Goal: Check status: Check status

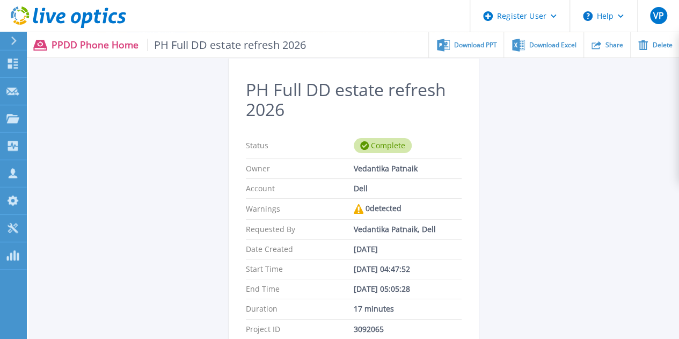
scroll to position [32, 0]
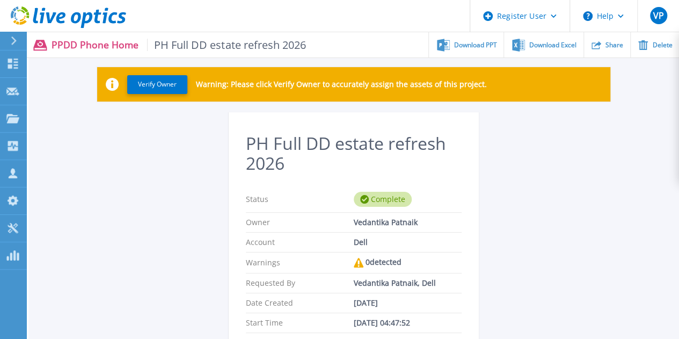
click at [14, 42] on icon at bounding box center [13, 40] width 5 height 9
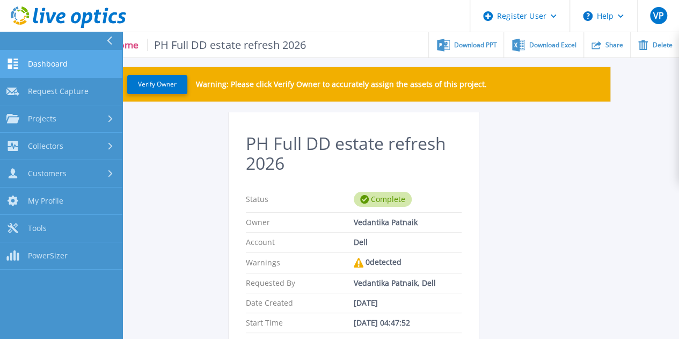
click at [53, 63] on span "Dashboard" at bounding box center [48, 64] width 40 height 10
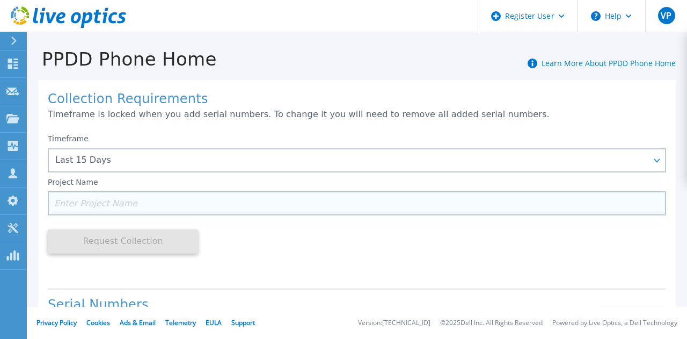
scroll to position [104, 0]
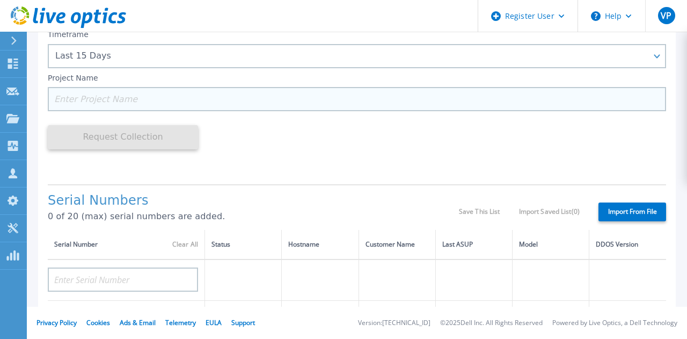
click at [187, 98] on input at bounding box center [357, 99] width 618 height 24
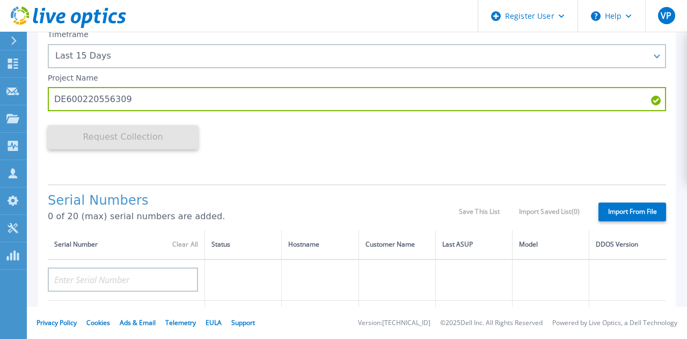
type input "DE600220556309"
click at [249, 156] on div "Timeframe Last 15 Days Last 15 Days Last 2 Months Last 6 Months Last 1 Year Las…" at bounding box center [357, 99] width 618 height 151
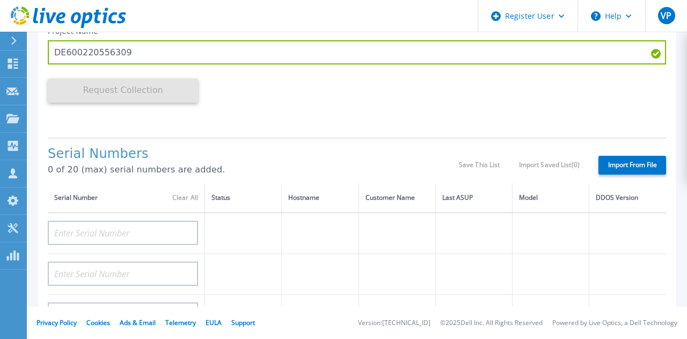
scroll to position [165, 0]
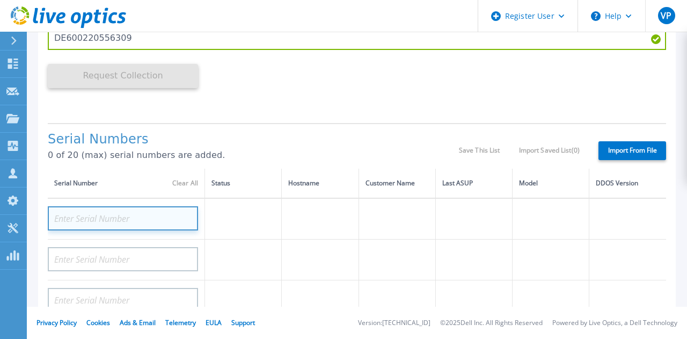
click at [92, 219] on input at bounding box center [123, 218] width 150 height 24
paste input "DE600220556309"
type input "DE600220556309"
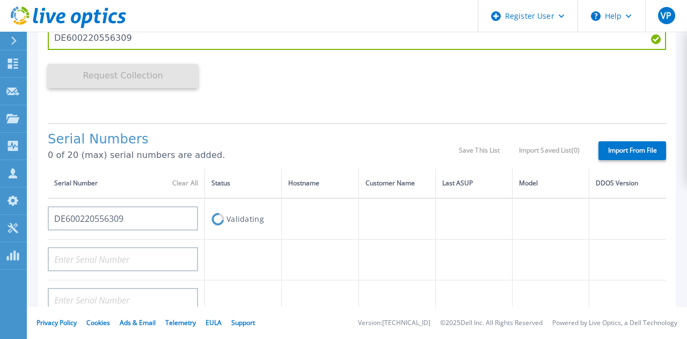
click at [293, 69] on div "Timeframe Last 15 Days Project Name DE600220556309 Request Collection This migh…" at bounding box center [357, 38] width 618 height 151
